Goal: Ask a question: Seek information or help from site administrators or community

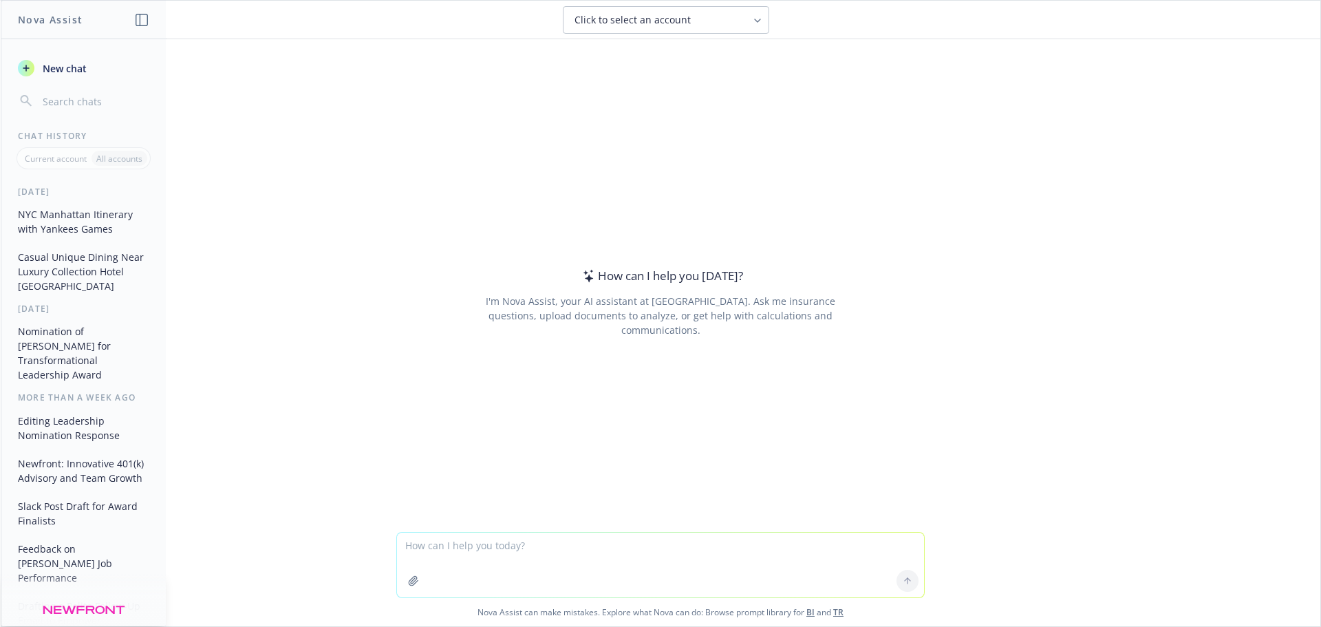
click at [535, 550] on textarea at bounding box center [660, 565] width 527 height 65
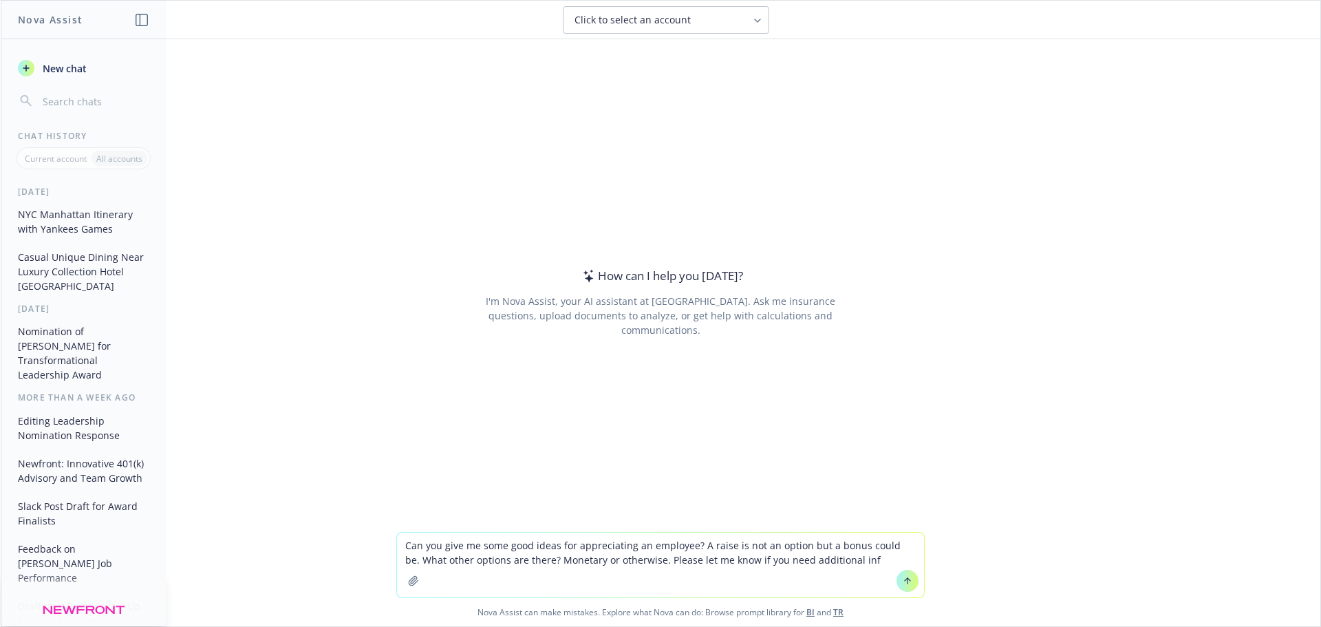
type textarea "Can you give me some good ideas for appreciating an employee? A raise is not an…"
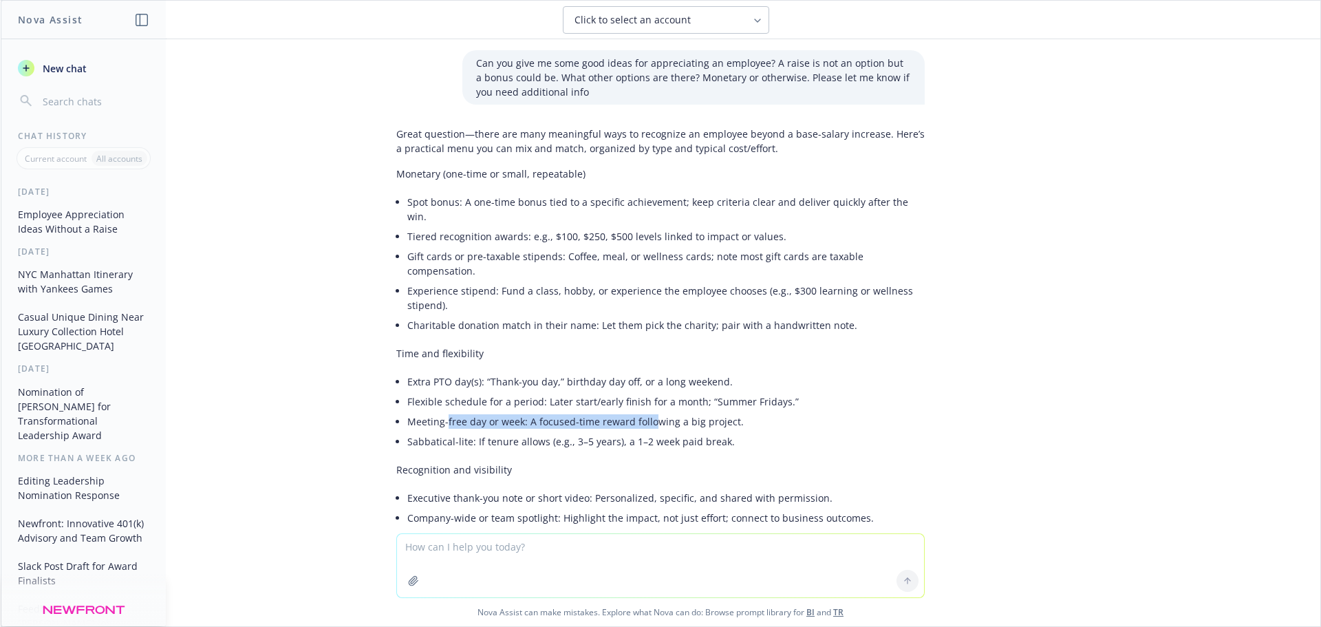
drag, startPoint x: 436, startPoint y: 393, endPoint x: 638, endPoint y: 397, distance: 201.7
click at [638, 411] on li "Meeting-free day or week: A focused-time reward following a big project." at bounding box center [665, 421] width 517 height 20
click at [660, 411] on li "Meeting-free day or week: A focused-time reward following a big project." at bounding box center [665, 421] width 517 height 20
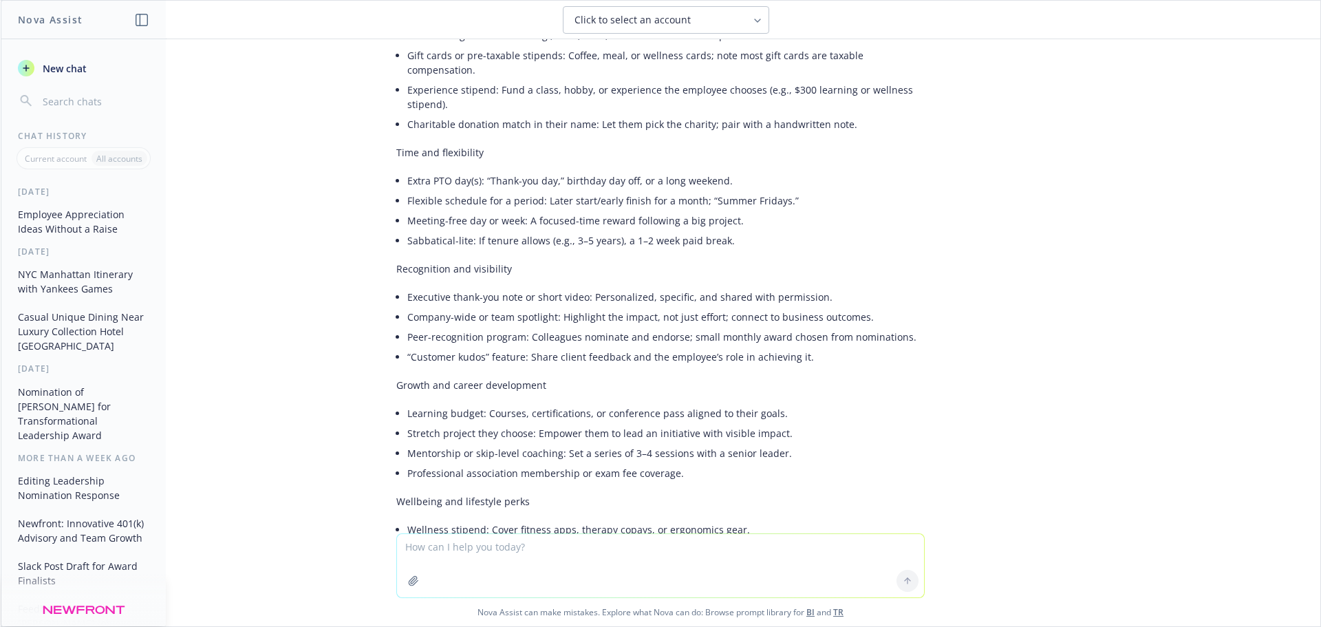
scroll to position [206, 0]
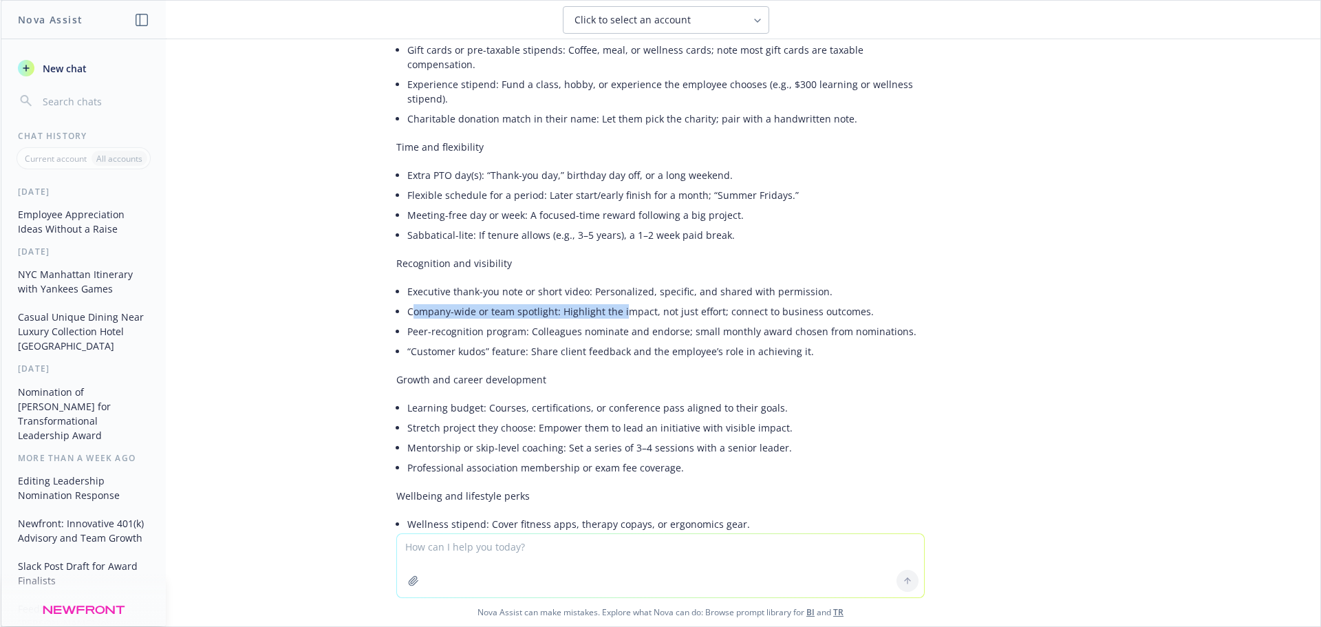
drag, startPoint x: 405, startPoint y: 285, endPoint x: 614, endPoint y: 288, distance: 209.9
click at [614, 301] on li "Company-wide or team spotlight: Highlight the impact, not just effort; connect …" at bounding box center [665, 311] width 517 height 20
click at [609, 341] on li "“Customer kudos” feature: Share client feedback and the employee’s role in achi…" at bounding box center [665, 351] width 517 height 20
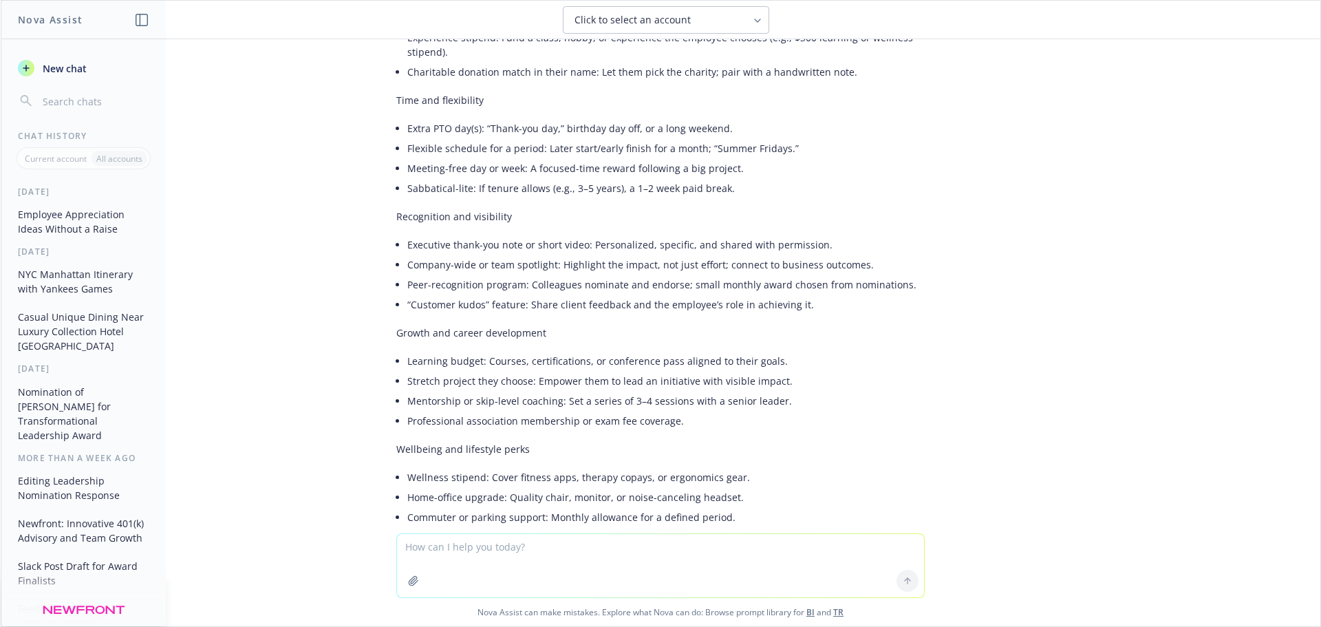
scroll to position [275, 0]
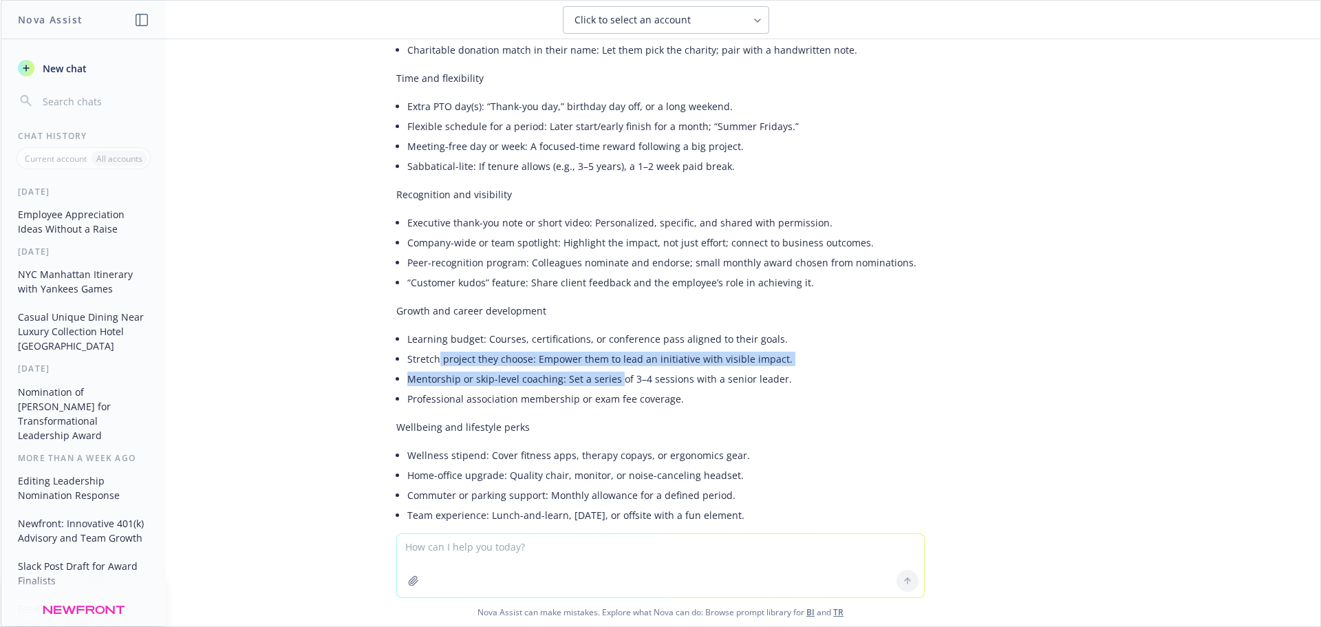
drag, startPoint x: 427, startPoint y: 334, endPoint x: 606, endPoint y: 354, distance: 180.1
click at [606, 354] on ul "Learning budget: Courses, certifications, or conference pass aligned to their g…" at bounding box center [665, 369] width 517 height 80
click at [498, 349] on li "Stretch project they choose: Empower them to lead an initiative with visible im…" at bounding box center [665, 359] width 517 height 20
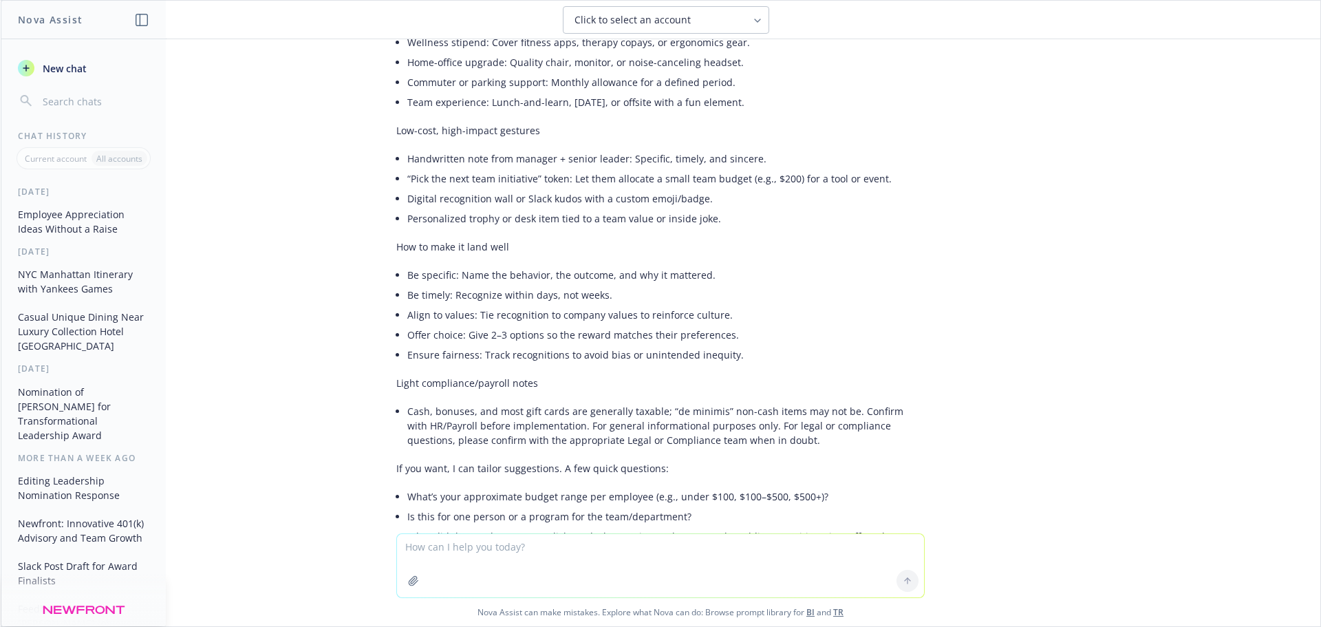
scroll to position [756, 0]
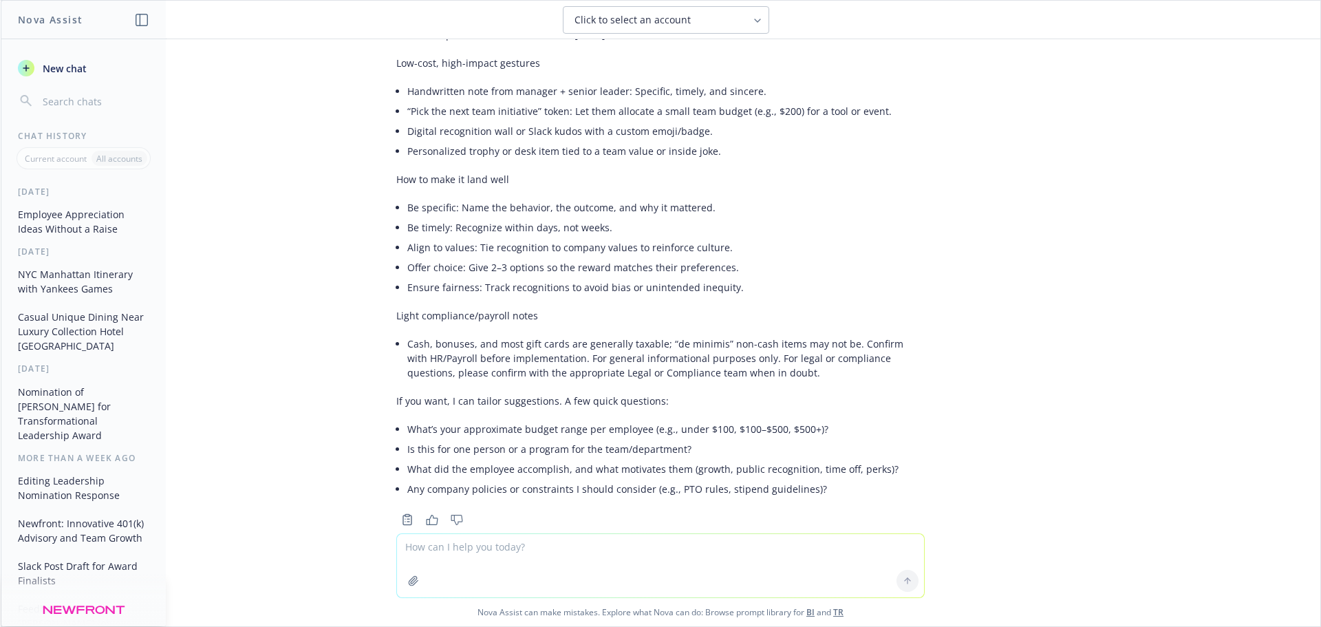
click at [494, 555] on textarea at bounding box center [660, 565] width 527 height 63
type textarea "for one person, focus more on monetary"
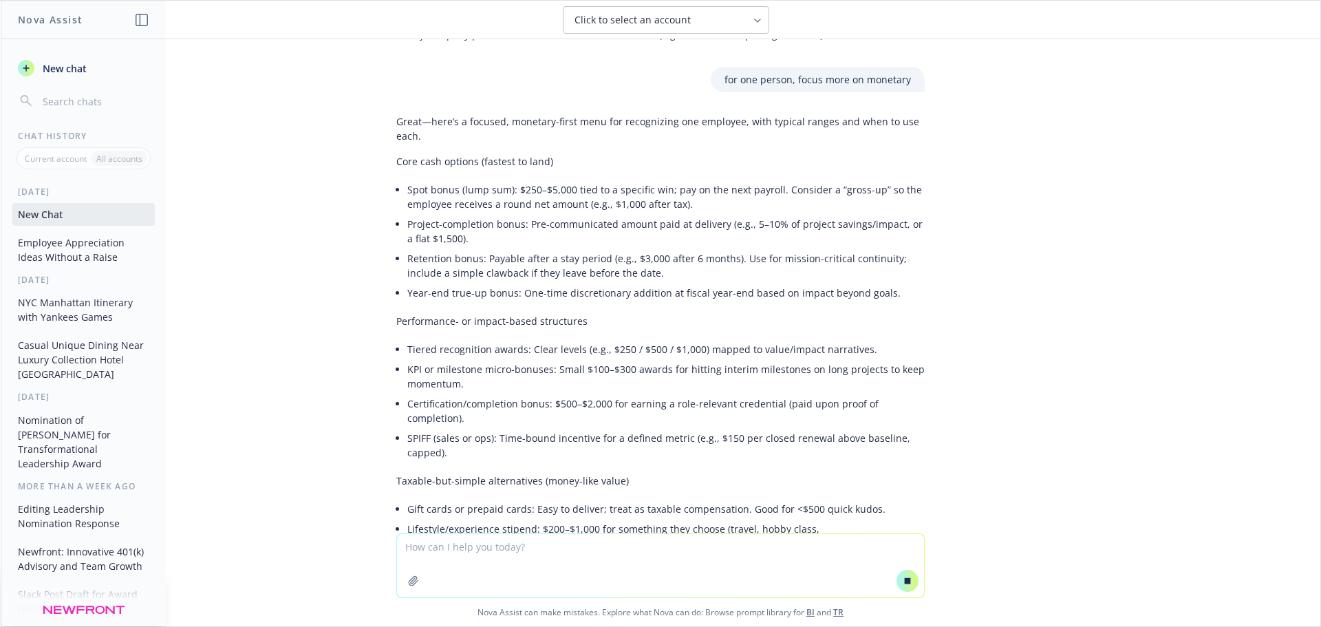
scroll to position [1210, 0]
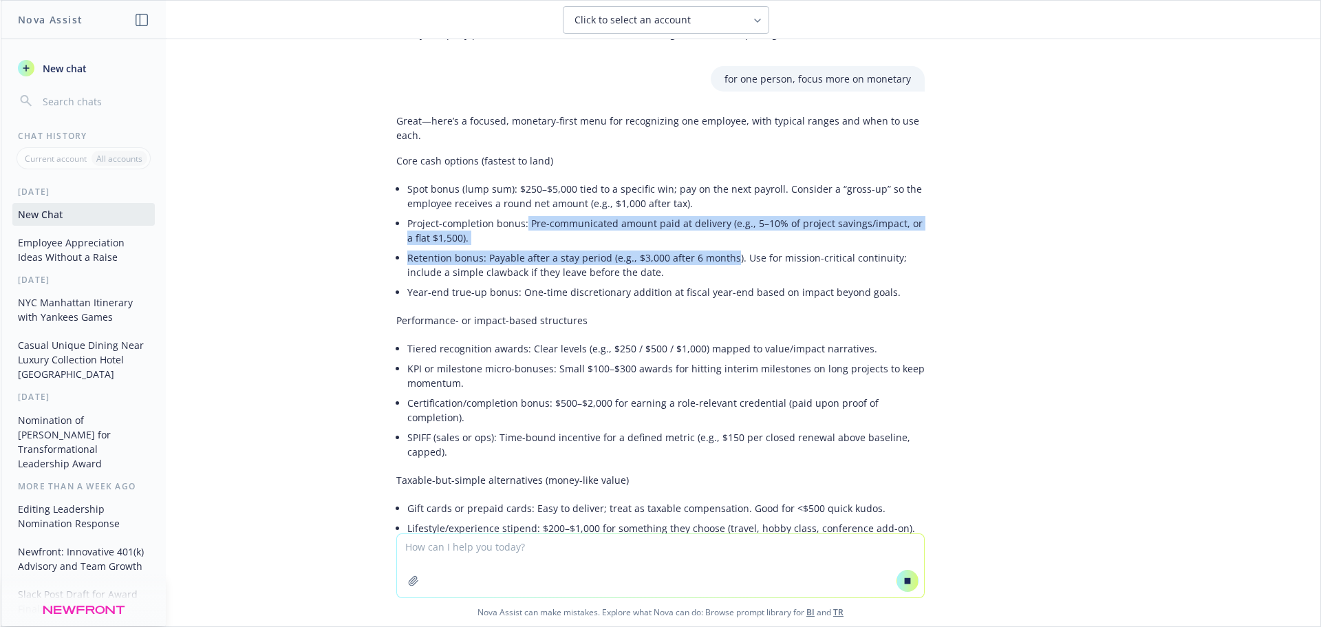
click at [722, 232] on ul "Spot bonus (lump sum): $250–$5,000 tied to a specific win; pay on the next payr…" at bounding box center [665, 240] width 517 height 123
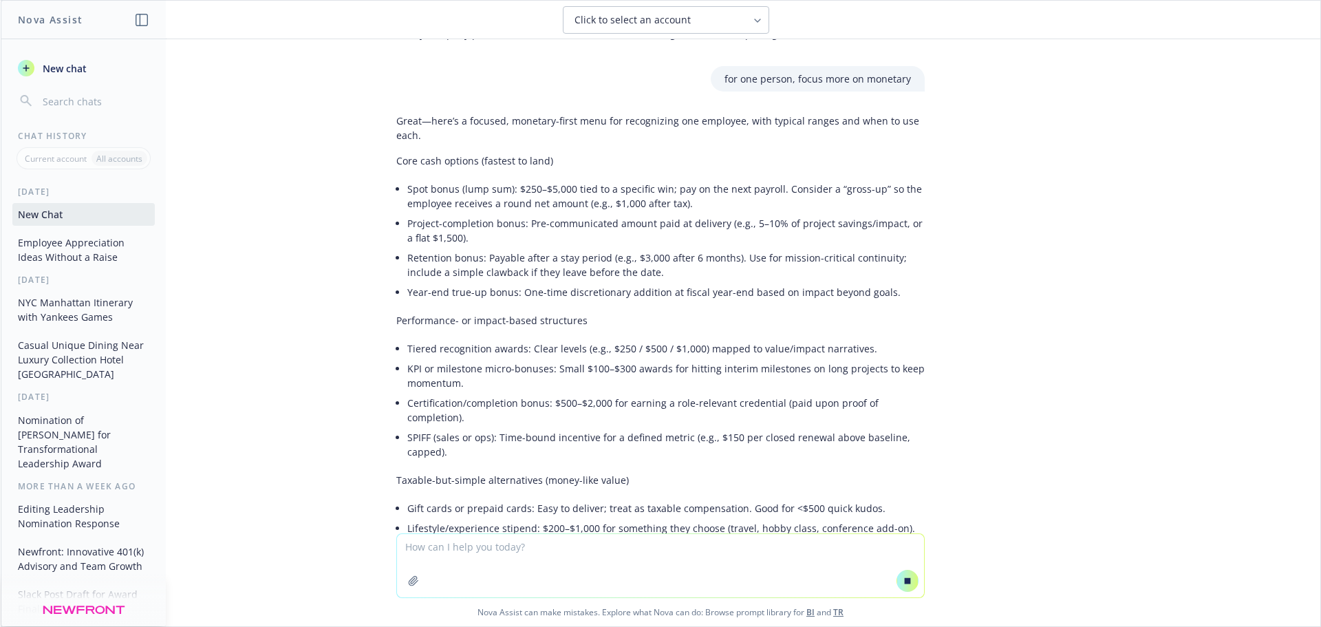
click at [717, 275] on div "Great—here’s a focused, monetary-first menu for recognizing one employee, with …" at bounding box center [660, 611] width 528 height 1007
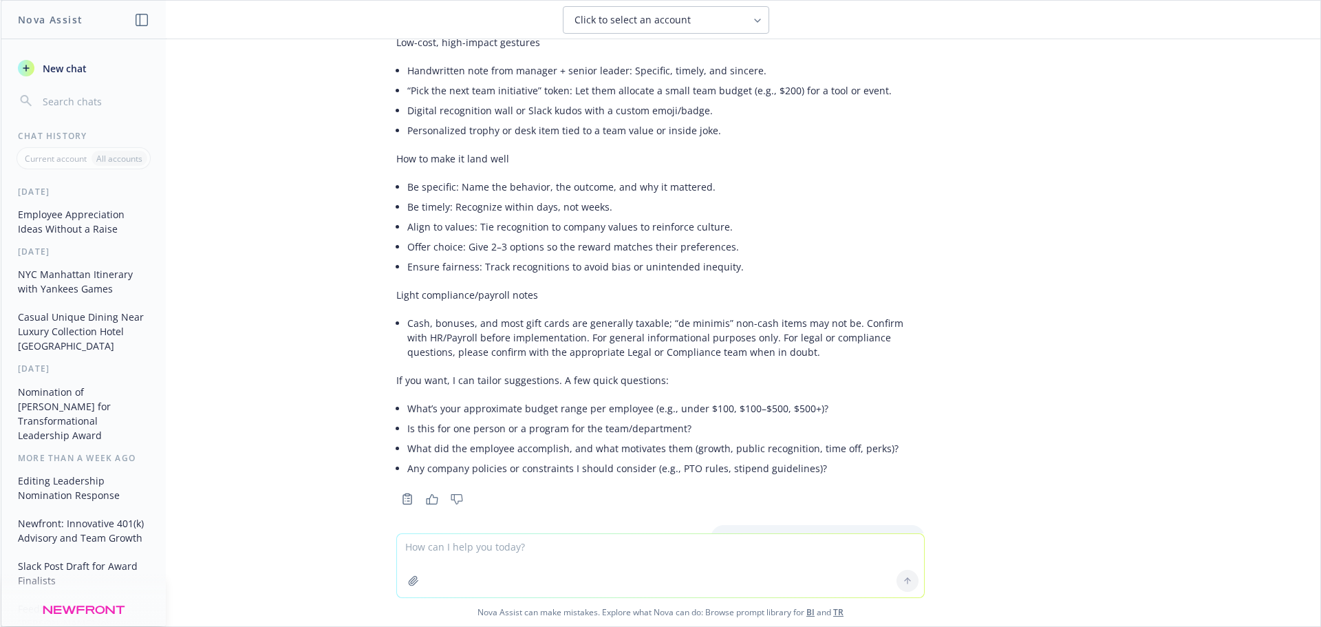
scroll to position [1258, 0]
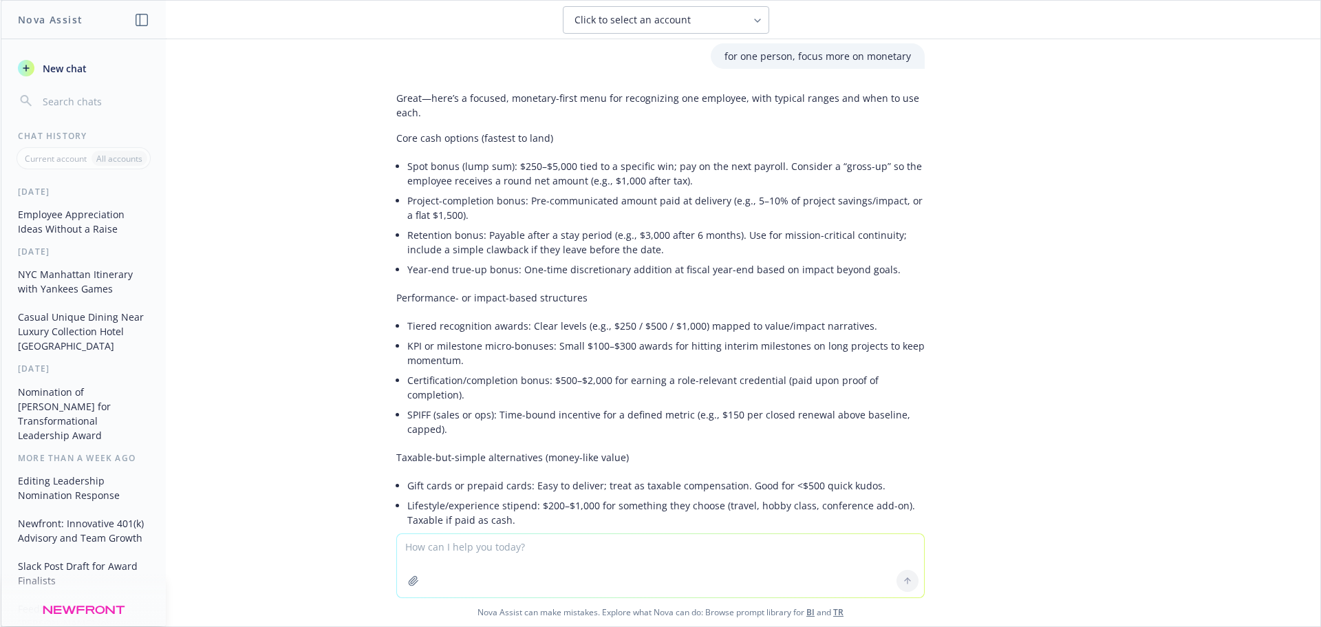
click at [144, 19] on icon "button" at bounding box center [142, 20] width 12 height 12
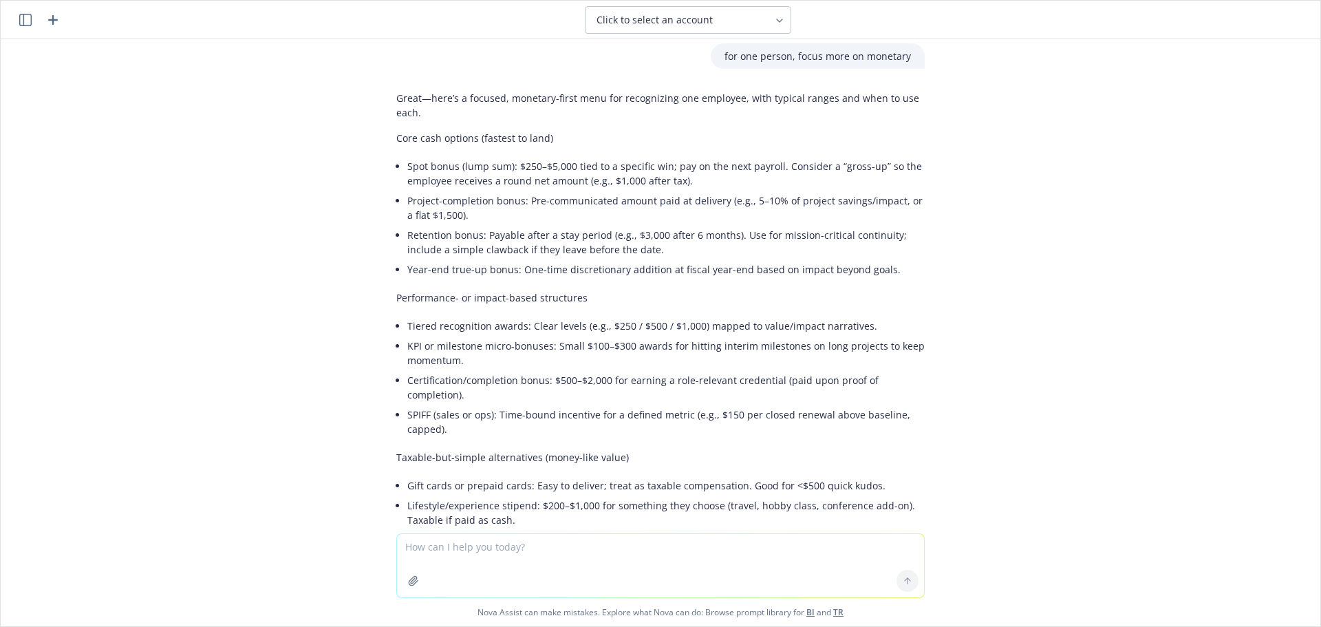
click at [54, 14] on icon "button" at bounding box center [53, 20] width 17 height 17
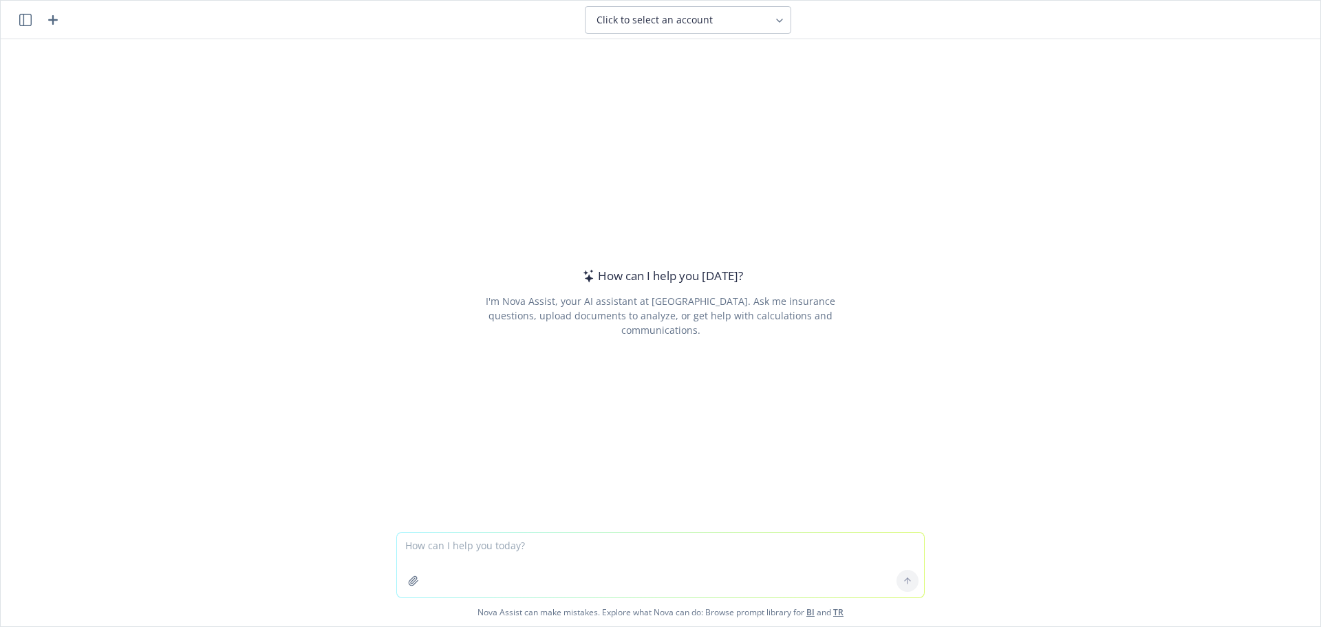
click at [531, 548] on textarea at bounding box center [660, 565] width 527 height 65
type textarea "W"
click at [523, 548] on textarea "What should I" at bounding box center [660, 565] width 527 height 65
drag, startPoint x: 520, startPoint y: 540, endPoint x: 325, endPoint y: 539, distance: 194.7
click at [325, 539] on div "What should I Nova Assist can make mistakes. Explore what Nova can do: Browse p…" at bounding box center [661, 579] width 1320 height 94
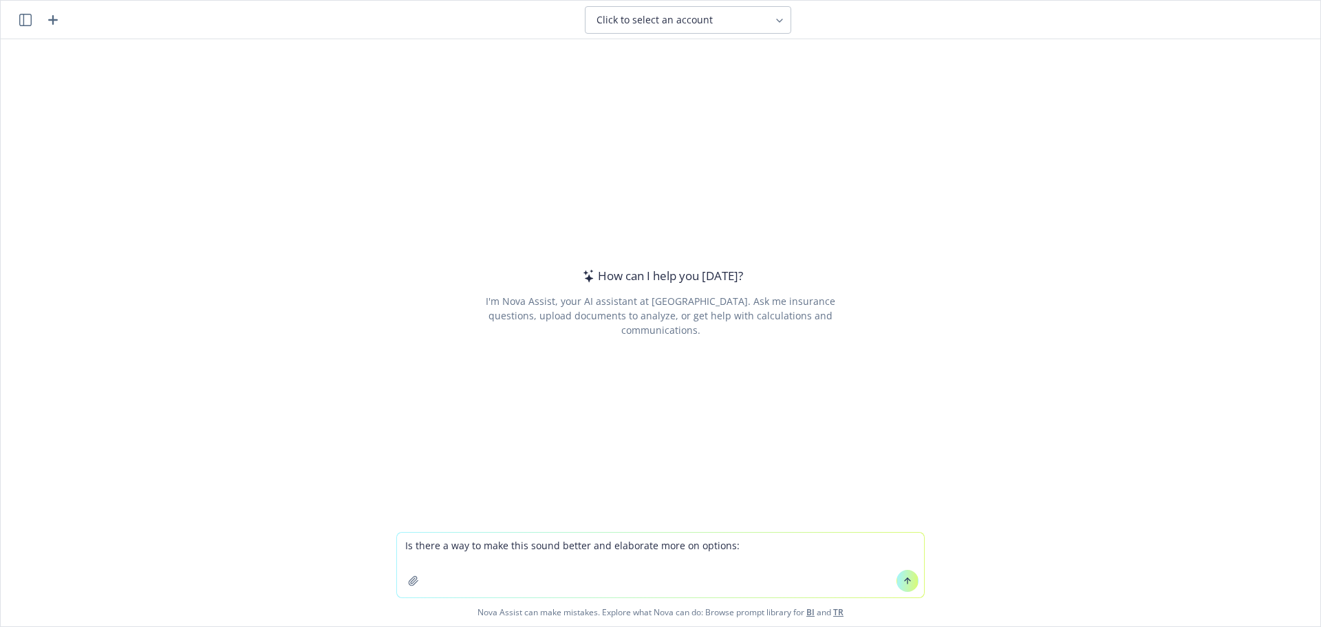
paste textarea "Thinking about Brittany recognitions...Here are some ideas If a spot bonus is p…"
type textarea "Is there a way to make this sound better and elaborate more on options: Thinkin…"
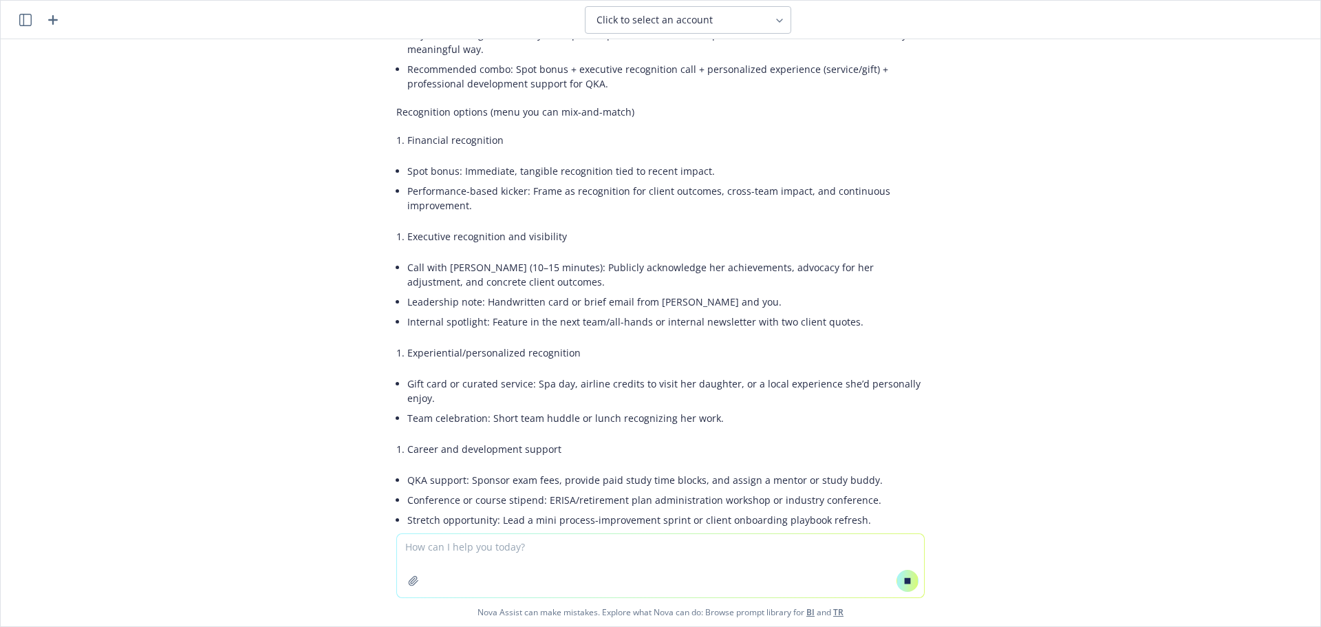
scroll to position [482, 0]
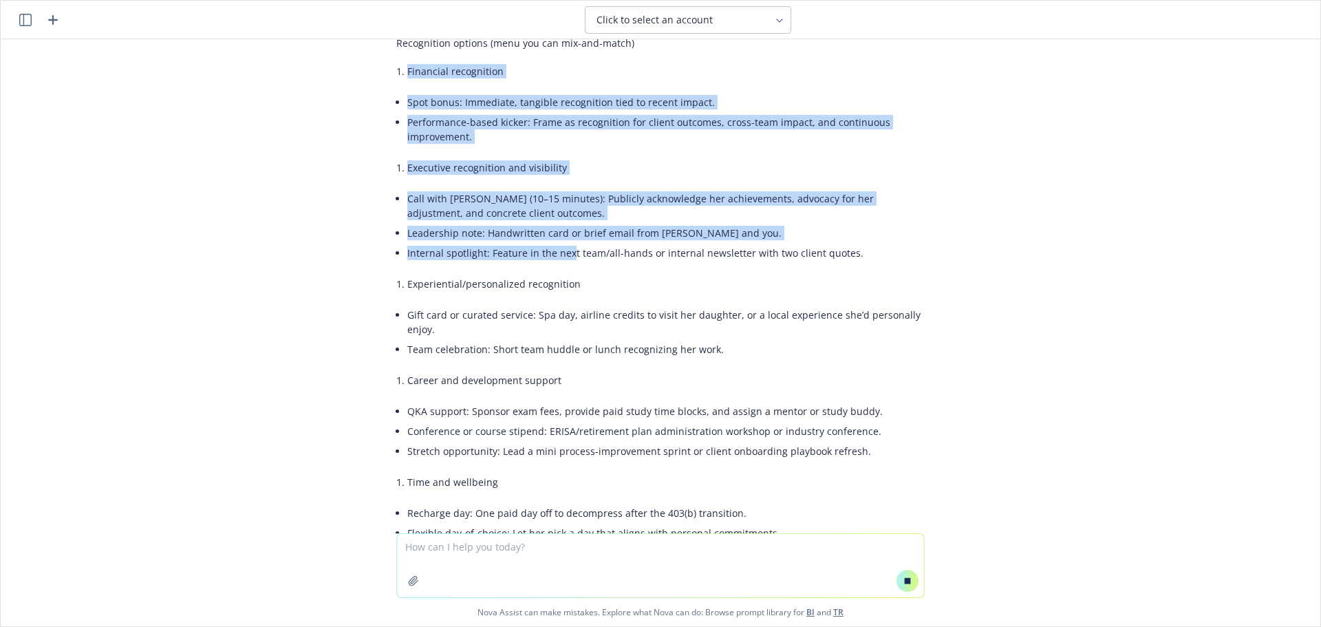
drag, startPoint x: 494, startPoint y: 241, endPoint x: 560, endPoint y: 241, distance: 66.1
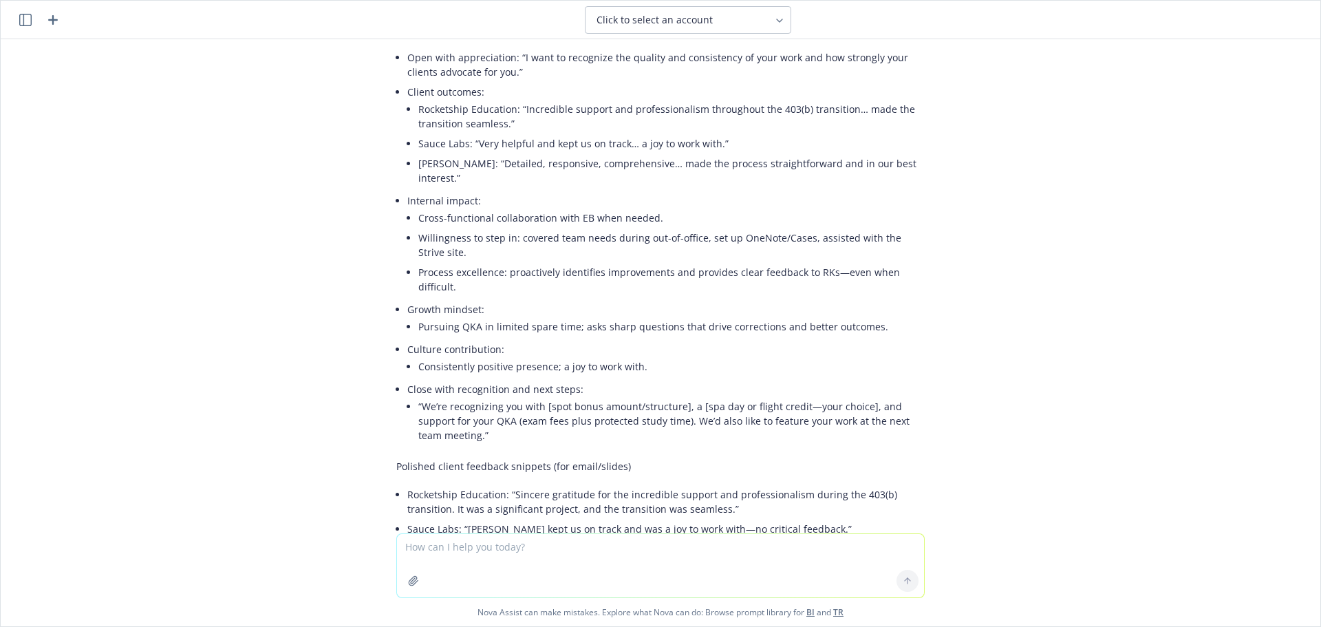
click at [564, 276] on div "Absolutely—here’s a polished version with clearer structure, expanded recogniti…" at bounding box center [660, 85] width 528 height 1852
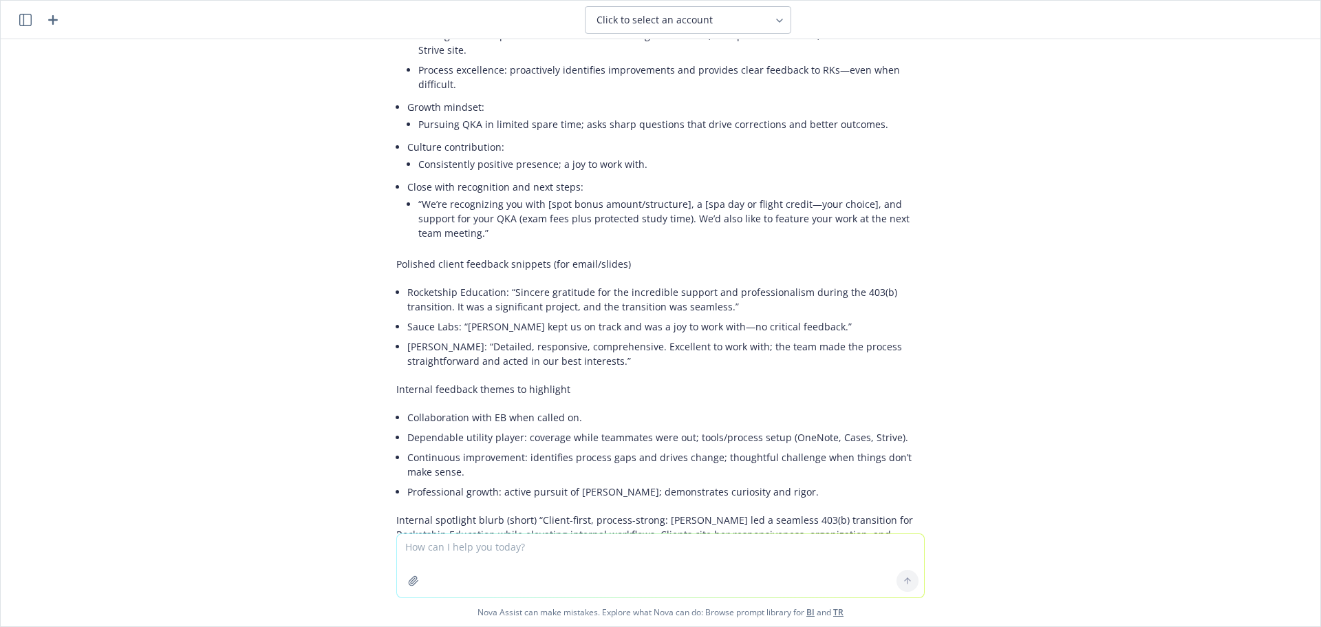
scroll to position [1479, 0]
